Goal: Transaction & Acquisition: Subscribe to service/newsletter

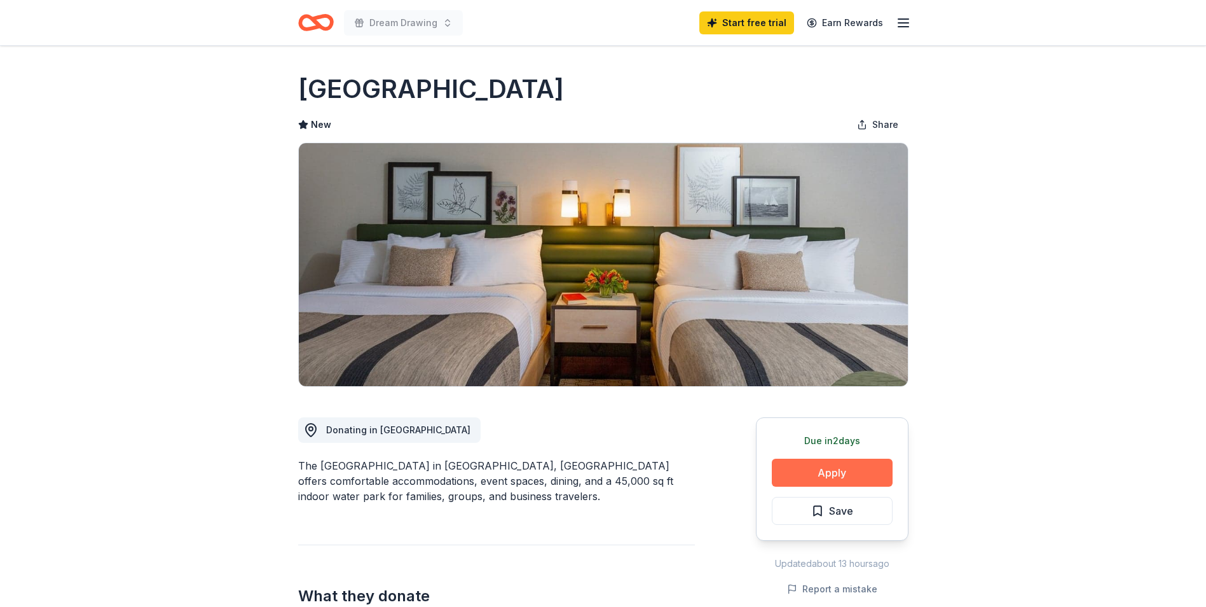
click at [826, 472] on button "Apply" at bounding box center [832, 472] width 121 height 28
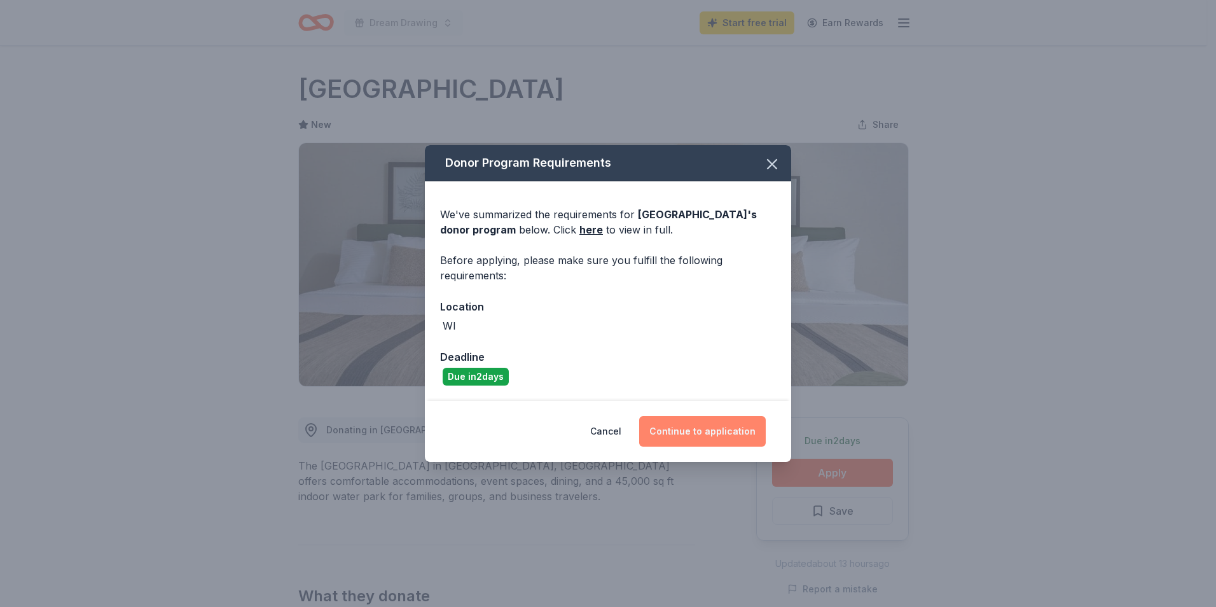
click at [699, 425] on button "Continue to application" at bounding box center [702, 431] width 127 height 31
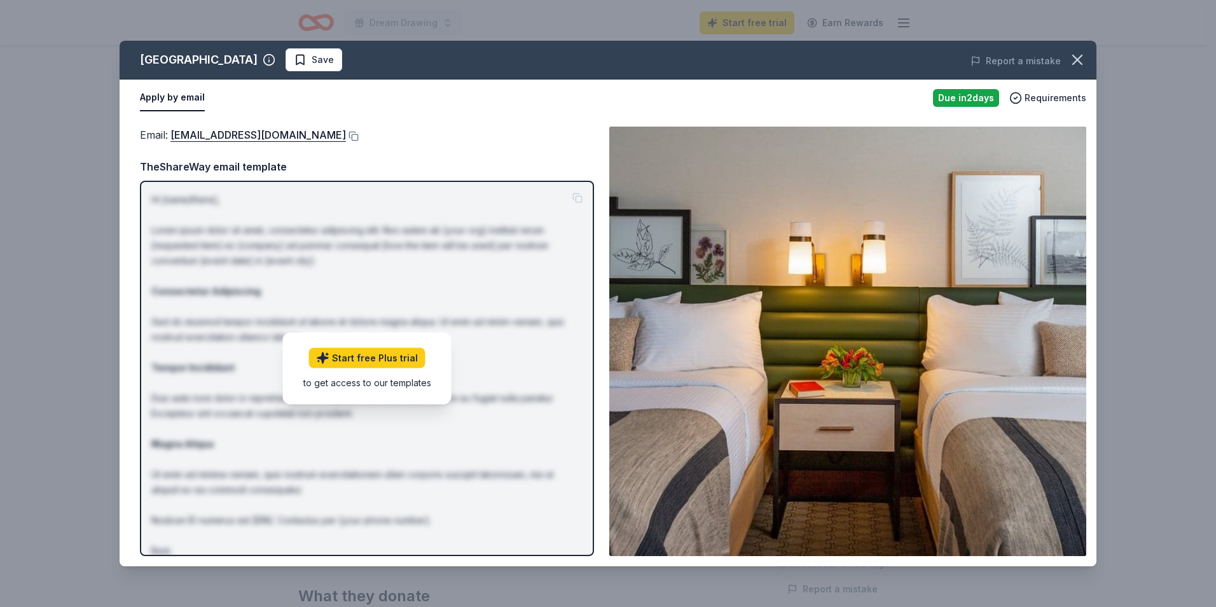
click at [555, 233] on p "Hi [name/there], Lorem ipsum dolor sit amet, consectetur adipiscing elit. Nos a…" at bounding box center [366, 382] width 431 height 381
click at [376, 357] on link "Start free Plus trial" at bounding box center [367, 357] width 116 height 20
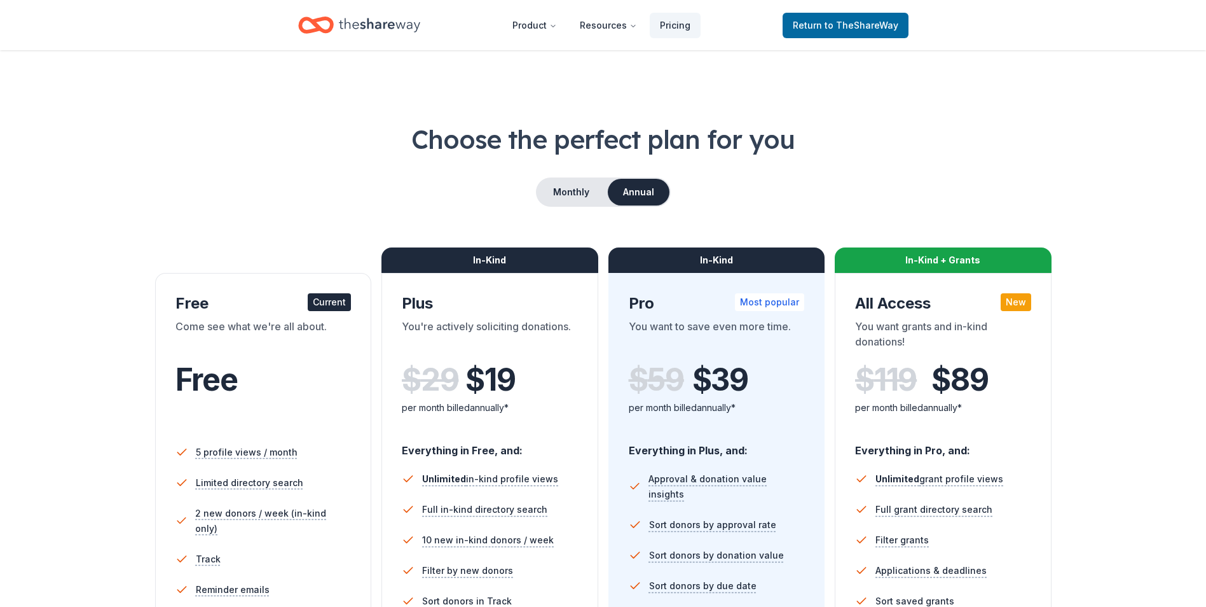
click at [262, 315] on div "Free Current Come see what we're all about. Free" at bounding box center [263, 362] width 176 height 139
click at [303, 421] on div "Free" at bounding box center [263, 397] width 176 height 70
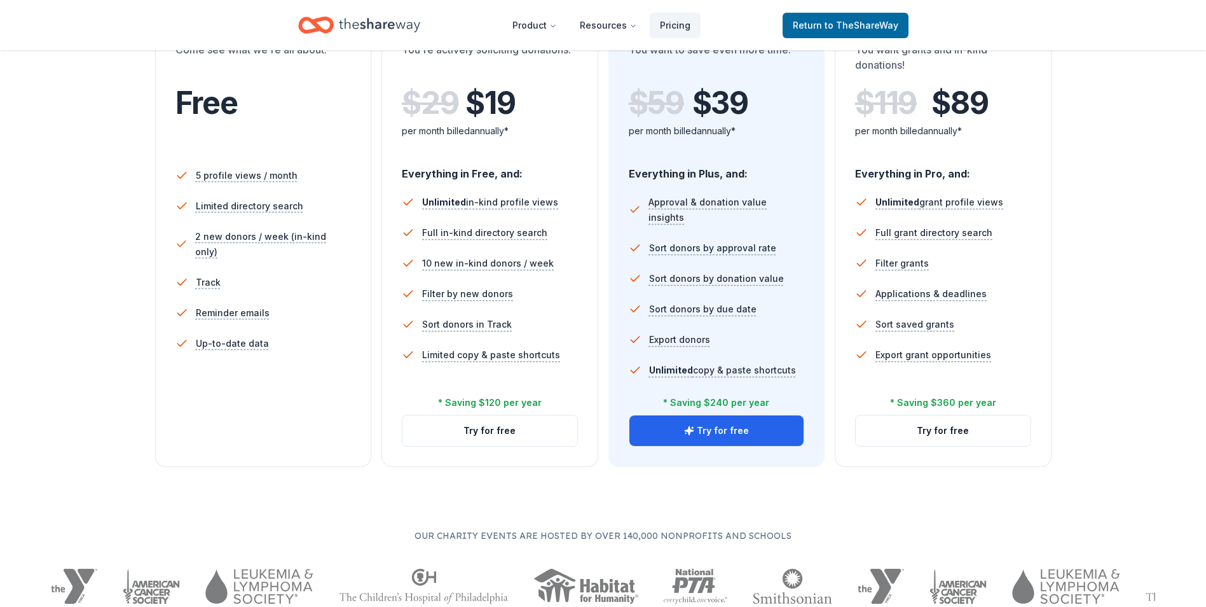
scroll to position [254, 0]
